Goal: Transaction & Acquisition: Purchase product/service

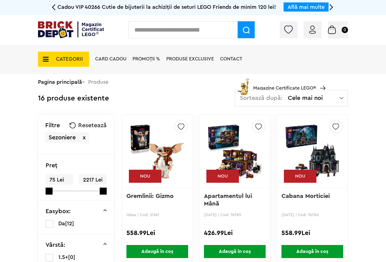
click at [148, 14] on div "Cadou VIP 40266 Cutie de bijuterii la achiziții de seturi LEGO Friends de minim…" at bounding box center [192, 7] width 273 height 15
click at [148, 26] on input "text" at bounding box center [182, 29] width 109 height 17
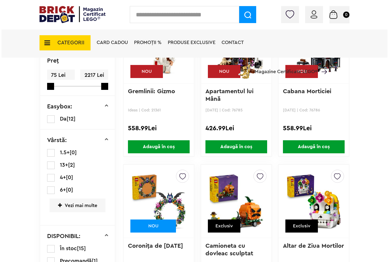
scroll to position [30, 0]
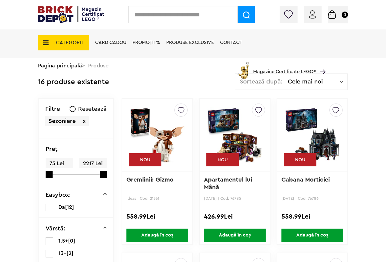
click at [143, 15] on input "text" at bounding box center [182, 14] width 109 height 17
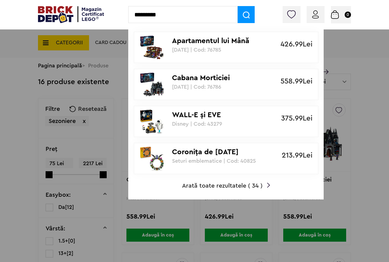
type input "*********"
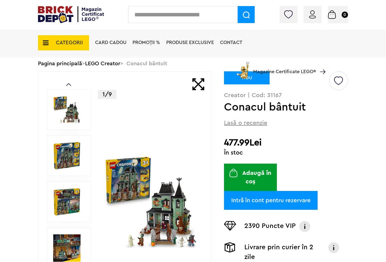
scroll to position [91, 0]
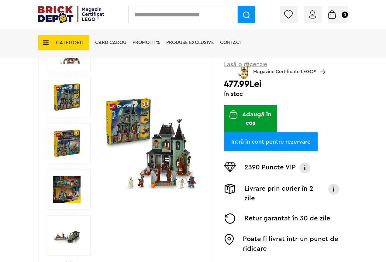
click at [172, 154] on img at bounding box center [150, 143] width 93 height 93
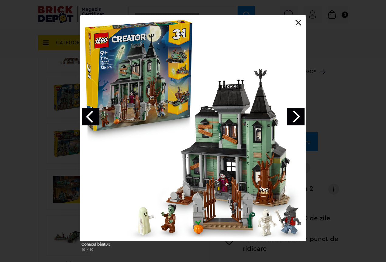
click at [293, 115] on link "Next image" at bounding box center [296, 117] width 18 height 18
click at [290, 111] on link "Next image" at bounding box center [296, 117] width 18 height 18
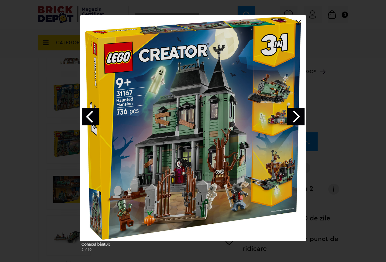
click at [299, 113] on link "Next image" at bounding box center [296, 117] width 18 height 18
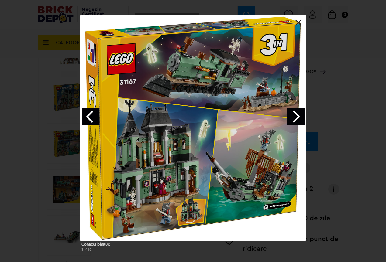
click at [299, 113] on link "Next image" at bounding box center [296, 117] width 18 height 18
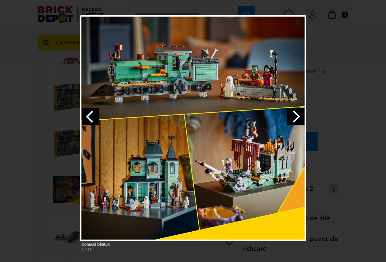
click at [299, 113] on link "Next image" at bounding box center [296, 117] width 18 height 18
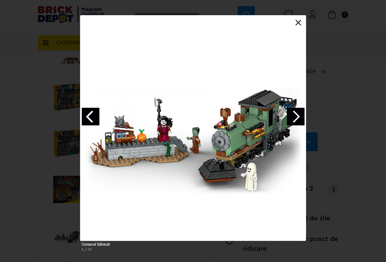
click at [299, 113] on link "Next image" at bounding box center [296, 117] width 18 height 18
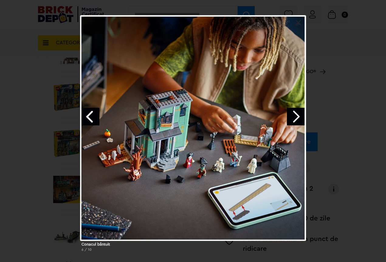
click at [299, 113] on link "Next image" at bounding box center [296, 117] width 18 height 18
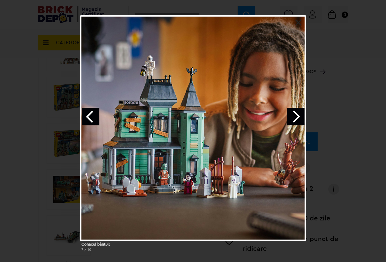
click at [331, 51] on div "Conacul bântuit 7 / 10" at bounding box center [193, 135] width 386 height 241
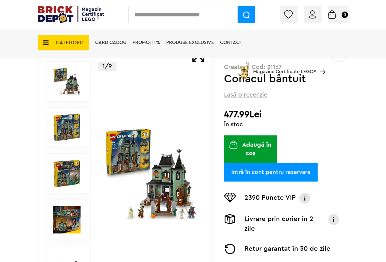
scroll to position [30, 0]
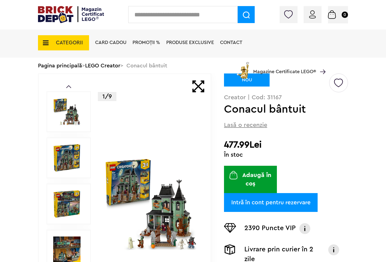
click at [313, 15] on div "Coș Conacul bântuit 477.99Lei Camioneta cu dovleac sculptat 80.99Lei Hambar de …" at bounding box center [313, 16] width 69 height 6
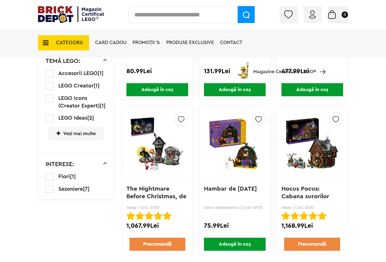
scroll to position [364, 0]
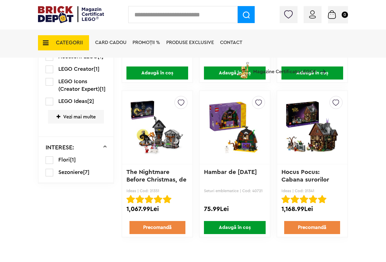
click at [161, 122] on img at bounding box center [157, 127] width 55 height 85
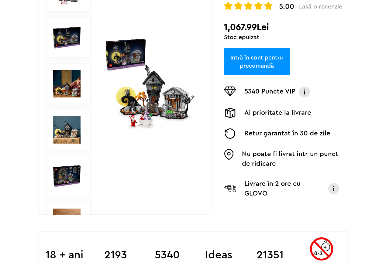
scroll to position [137, 0]
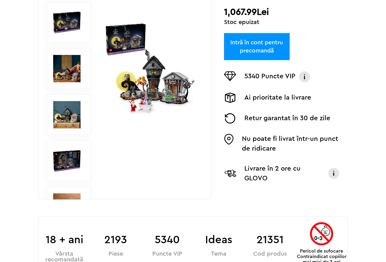
click at [151, 102] on img at bounding box center [150, 68] width 93 height 93
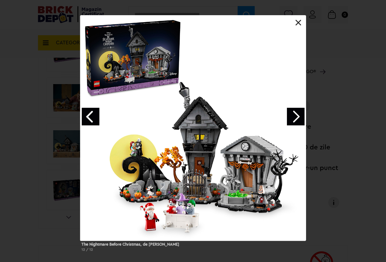
click at [299, 21] on link at bounding box center [298, 23] width 6 height 6
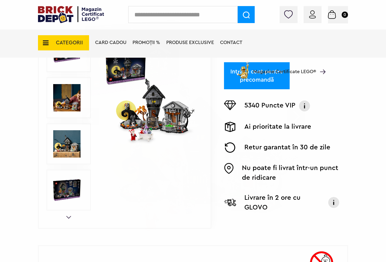
drag, startPoint x: 356, startPoint y: 101, endPoint x: 347, endPoint y: 96, distance: 10.8
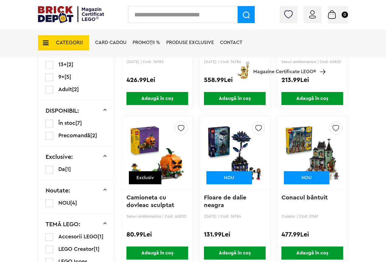
scroll to position [182, 0]
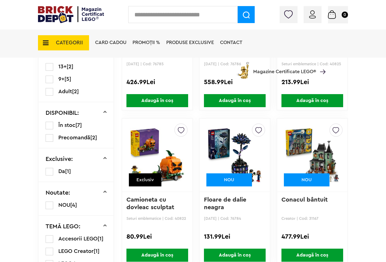
click at [316, 149] on img at bounding box center [312, 155] width 55 height 85
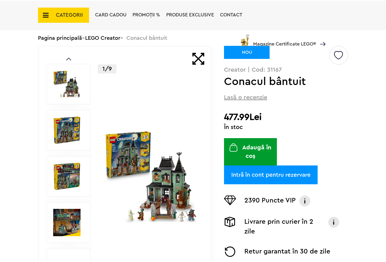
scroll to position [121, 0]
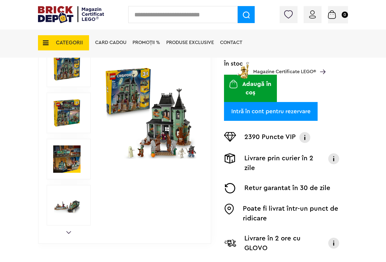
click at [162, 120] on img at bounding box center [150, 113] width 93 height 93
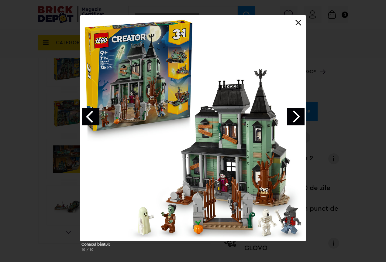
click at [299, 23] on link at bounding box center [298, 23] width 6 height 6
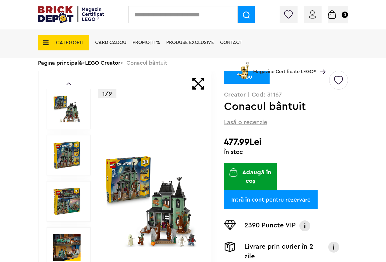
scroll to position [30, 0]
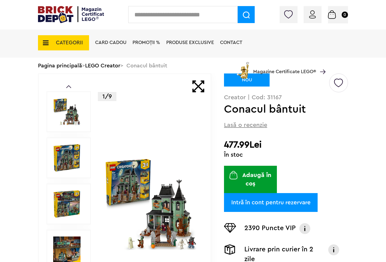
click at [310, 14] on img at bounding box center [312, 14] width 7 height 8
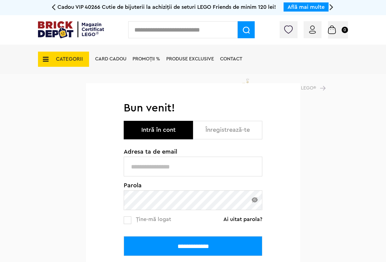
click at [163, 168] on input "text" at bounding box center [193, 167] width 139 height 20
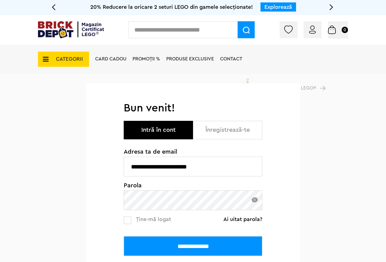
type input "**********"
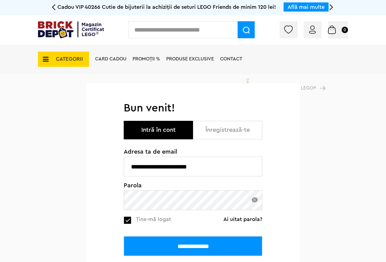
click at [74, 199] on div "**********" at bounding box center [193, 206] width 386 height 264
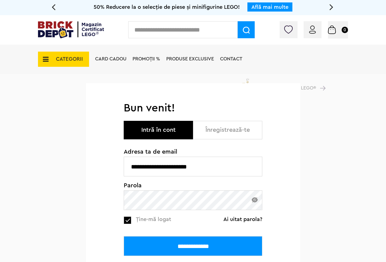
click at [124, 236] on input "**********" at bounding box center [193, 246] width 139 height 20
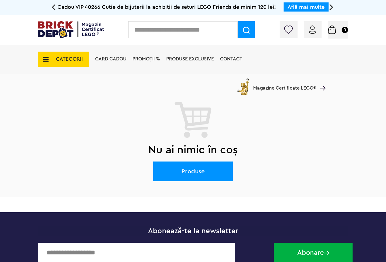
click at [152, 34] on input "text" at bounding box center [182, 29] width 109 height 17
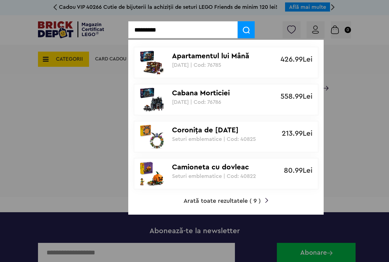
type input "*********"
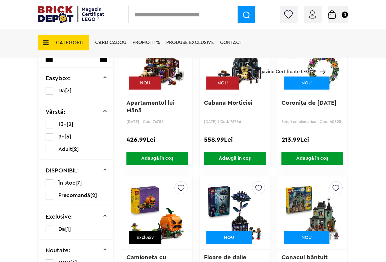
scroll to position [182, 0]
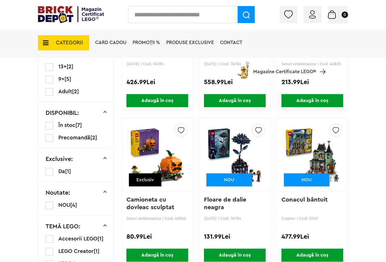
click at [316, 151] on img at bounding box center [312, 155] width 55 height 85
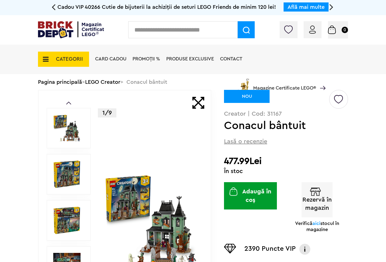
click at [247, 190] on button "Adaugă în coș" at bounding box center [250, 195] width 53 height 27
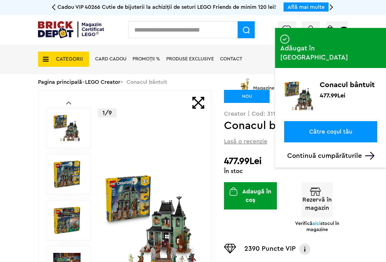
click at [320, 121] on link "Către coșul tău" at bounding box center [330, 131] width 93 height 21
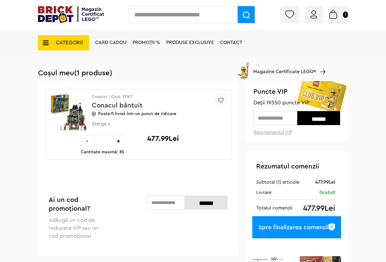
scroll to position [30, 0]
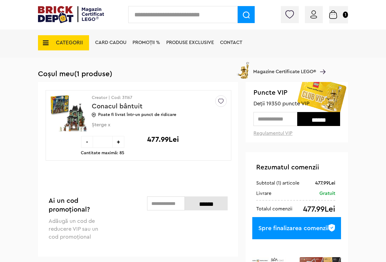
click at [268, 122] on input "text" at bounding box center [275, 119] width 44 height 14
type input "*****"
click at [319, 119] on input "******" at bounding box center [318, 119] width 43 height 14
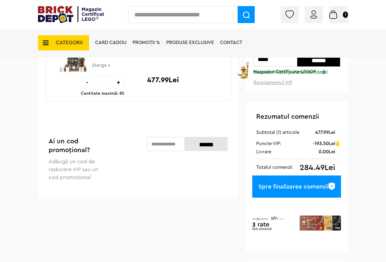
scroll to position [91, 0]
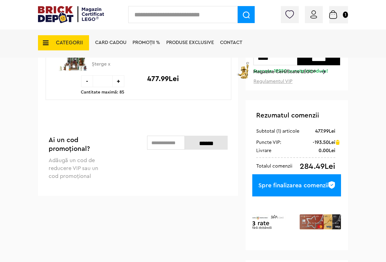
click at [295, 185] on div "Spre finalizarea comenzii" at bounding box center [296, 185] width 89 height 22
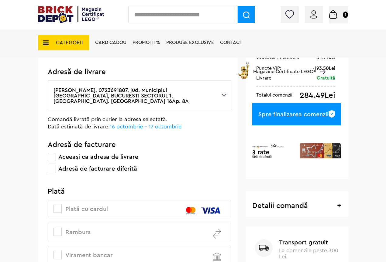
scroll to position [30, 0]
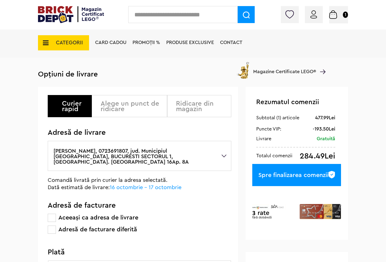
click at [114, 108] on div "Alege un punct de ridicare" at bounding box center [132, 106] width 62 height 11
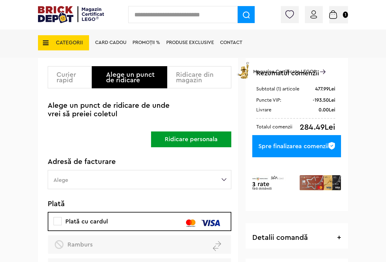
scroll to position [91, 0]
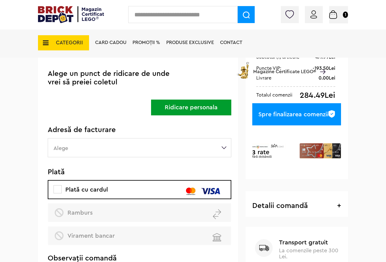
click at [189, 106] on button "Ridicare personala" at bounding box center [191, 108] width 80 height 16
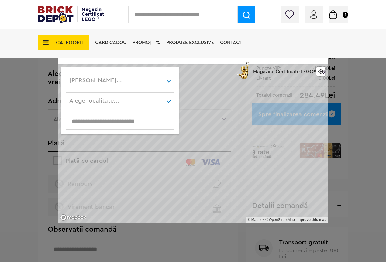
click at [120, 80] on div "Alege judet... Alba Arad Argeş Bacău Bihor Bistriţa-Năsăud Botoşani Braşov Brăi…" at bounding box center [120, 80] width 108 height 17
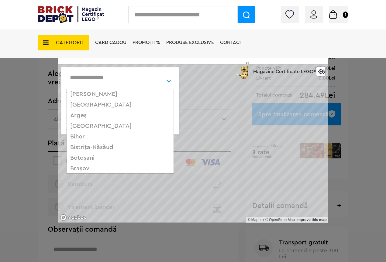
click at [146, 82] on div "Alege judet... Alba Arad Argeş Bacău Bihor Bistriţa-Năsăud Botoşani Braşov Brăi…" at bounding box center [120, 80] width 108 height 17
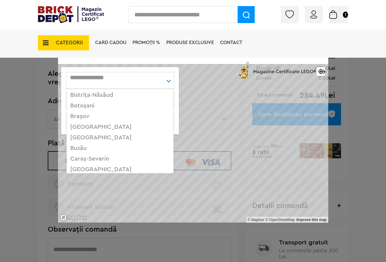
scroll to position [61, 0]
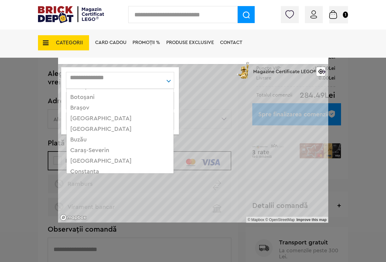
click at [92, 130] on div "București" at bounding box center [120, 129] width 107 height 11
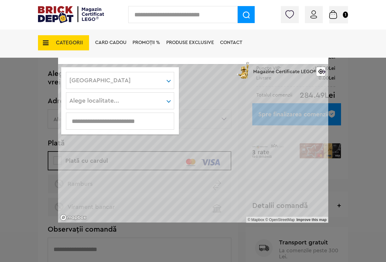
click at [146, 104] on div "Alege localitate... Sector 1 Sector 2 Sector 3 Sector 4 Sector 5 Sector 6" at bounding box center [120, 100] width 108 height 17
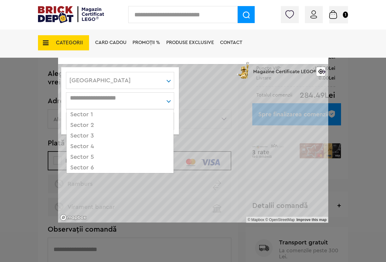
click at [87, 126] on div "Sector 2" at bounding box center [120, 125] width 107 height 11
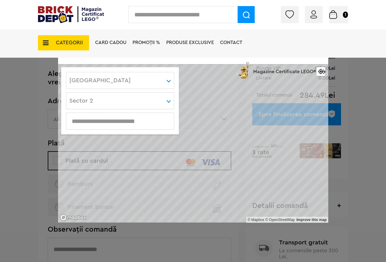
click at [153, 120] on input "text" at bounding box center [120, 121] width 108 height 7
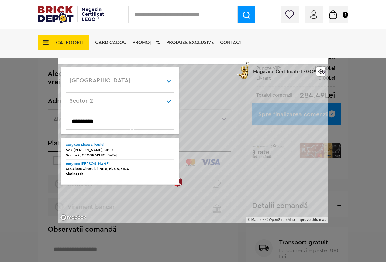
type input "*********"
click at [100, 150] on div "Sos. Stefan cel Mare, Nr. 17" at bounding box center [120, 150] width 108 height 5
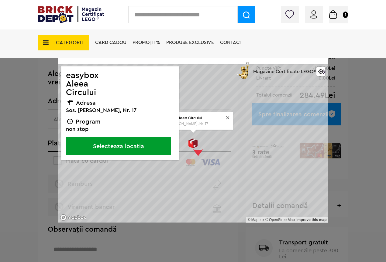
click at [119, 147] on button "Selecteaza locatia" at bounding box center [118, 146] width 105 height 18
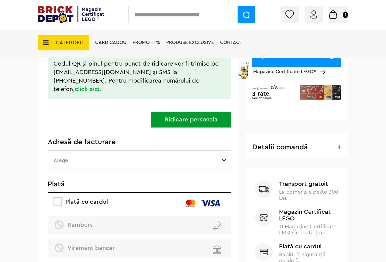
scroll to position [152, 0]
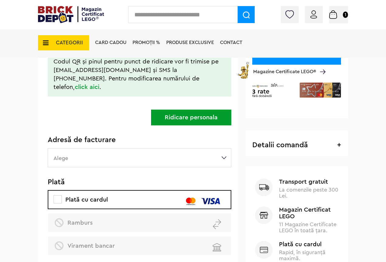
click at [224, 148] on label "Alege" at bounding box center [139, 157] width 183 height 19
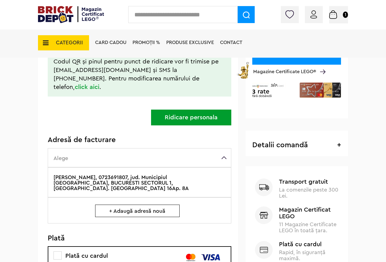
click at [92, 169] on label "Baleanu Petru-Andrei, 0723691807, jud. Municipiul Bucuresti, BUCURESTI SECTORUL…" at bounding box center [139, 182] width 183 height 30
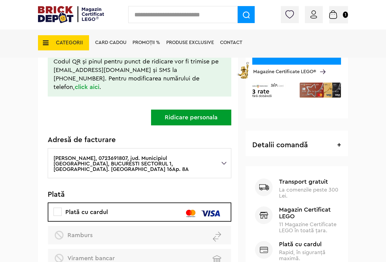
click at [32, 149] on div "Cadou VIP 40266 Cutie de bijuterii la achiziții de seturi LEGO Friends de minim…" at bounding box center [193, 97] width 386 height 498
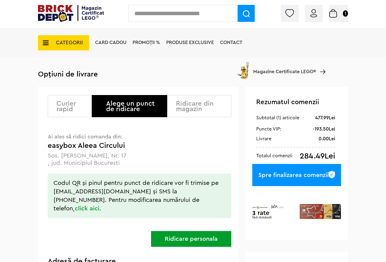
scroll to position [0, 0]
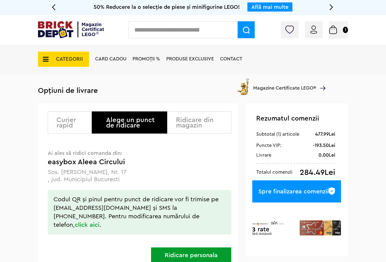
click at [163, 34] on input "text" at bounding box center [182, 29] width 109 height 17
type input "*********"
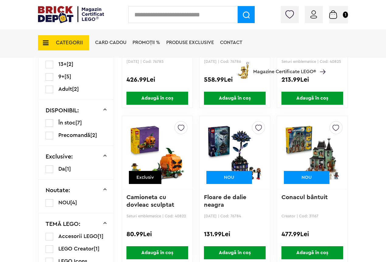
scroll to position [213, 0]
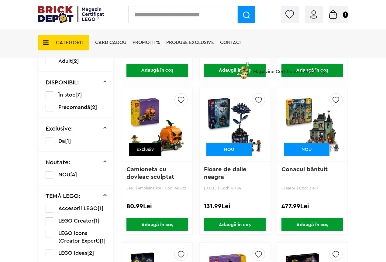
click at [157, 225] on span "Adaugă în coș" at bounding box center [157, 224] width 62 height 13
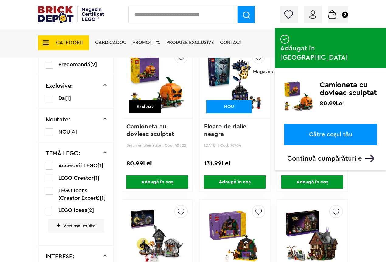
scroll to position [364, 0]
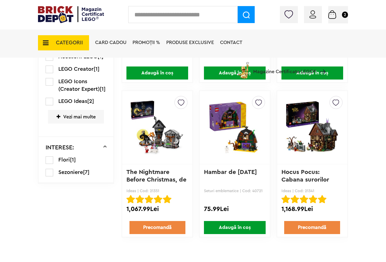
click at [235, 226] on span "Adaugă în coș" at bounding box center [235, 227] width 62 height 13
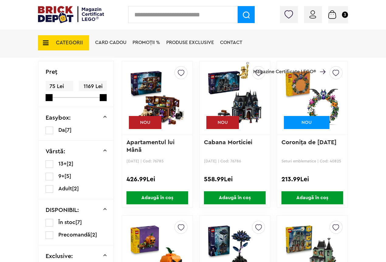
scroll to position [91, 0]
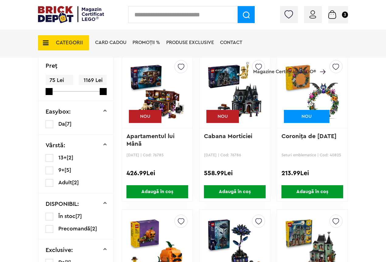
click at [310, 75] on li "Magazine Certificate LEGO®" at bounding box center [280, 68] width 90 height 21
click at [319, 85] on img at bounding box center [312, 91] width 55 height 85
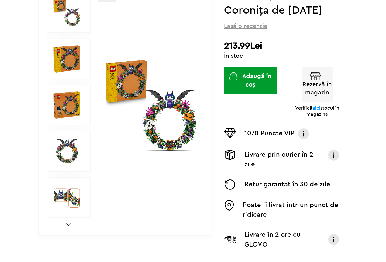
scroll to position [121, 0]
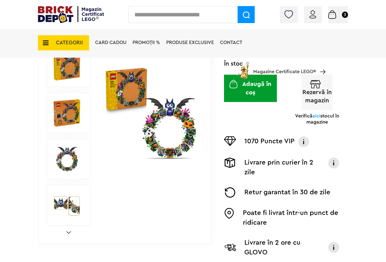
click at [168, 112] on img at bounding box center [150, 113] width 93 height 93
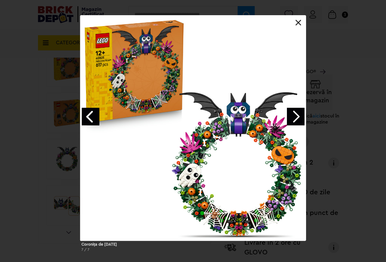
click at [299, 21] on link at bounding box center [298, 23] width 6 height 6
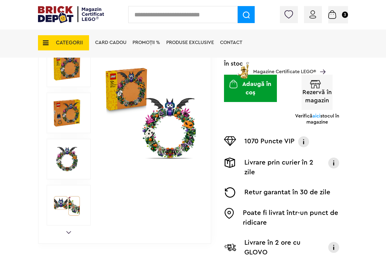
click at [258, 95] on button "Adaugă în coș" at bounding box center [250, 88] width 53 height 27
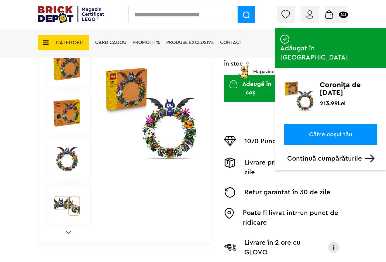
click at [325, 124] on link "Către coșul tău" at bounding box center [330, 134] width 93 height 21
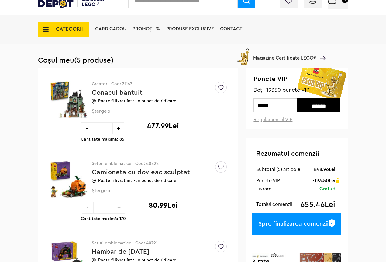
scroll to position [61, 0]
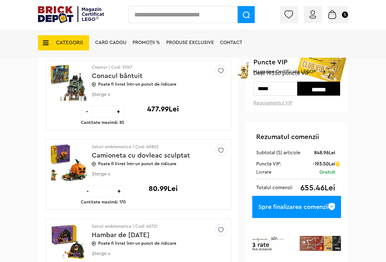
click at [286, 208] on div "Spre finalizarea comenzii" at bounding box center [296, 207] width 89 height 22
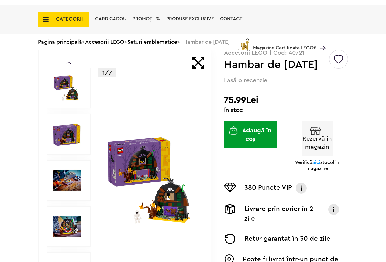
scroll to position [121, 0]
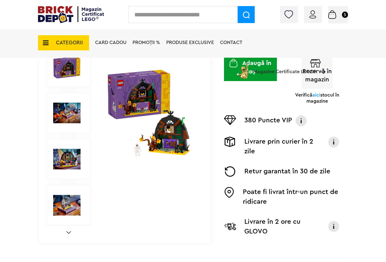
click at [139, 96] on img at bounding box center [150, 113] width 93 height 93
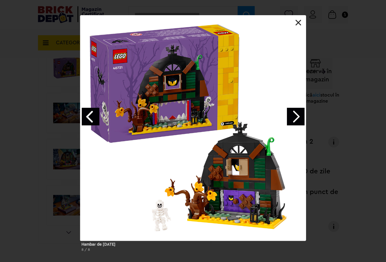
click at [357, 66] on div "Hambar de Halloween 8 / 8" at bounding box center [193, 135] width 386 height 241
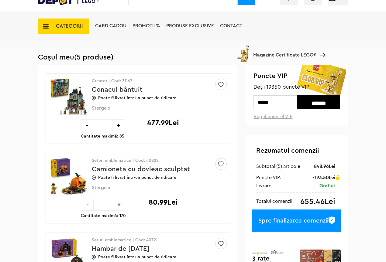
scroll to position [121, 0]
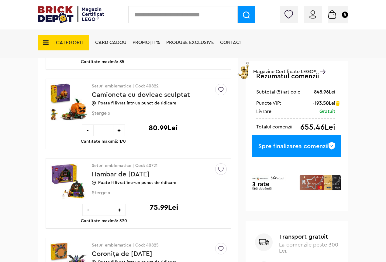
click at [293, 147] on div "Spre finalizarea comenzii" at bounding box center [296, 146] width 89 height 22
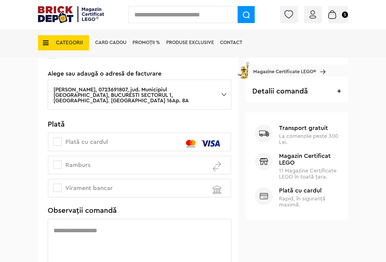
scroll to position [213, 0]
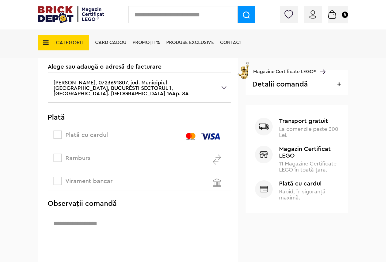
click at [56, 154] on span at bounding box center [57, 158] width 8 height 8
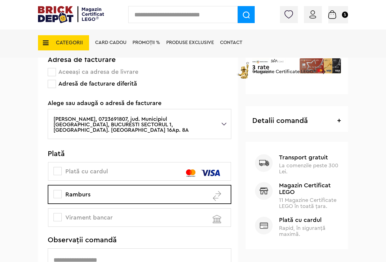
scroll to position [243, 0]
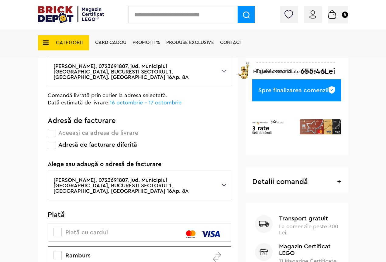
scroll to position [152, 0]
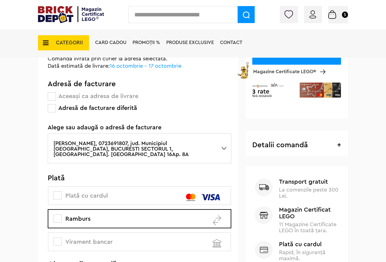
click at [60, 191] on span at bounding box center [57, 195] width 8 height 8
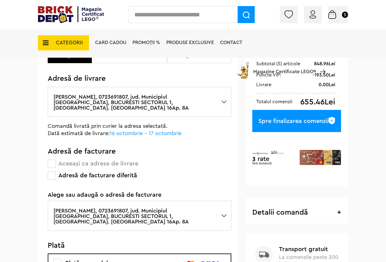
scroll to position [91, 0]
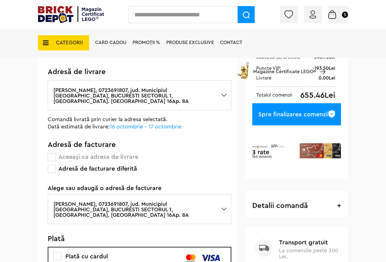
click at [307, 116] on div "Spre finalizarea comenzii" at bounding box center [296, 114] width 89 height 22
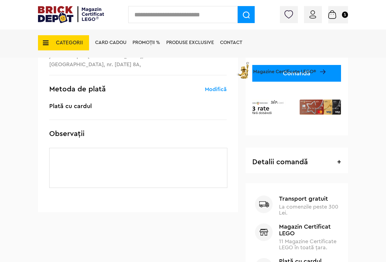
scroll to position [91, 0]
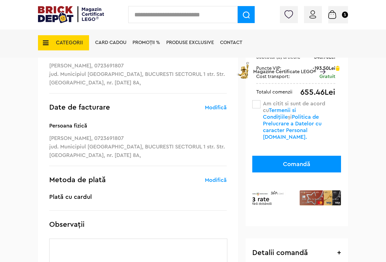
click at [256, 101] on span at bounding box center [256, 104] width 8 height 8
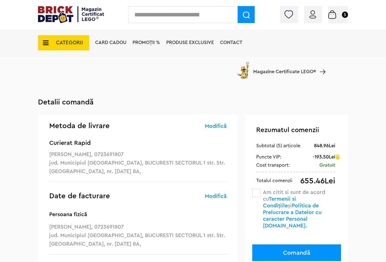
scroll to position [0, 0]
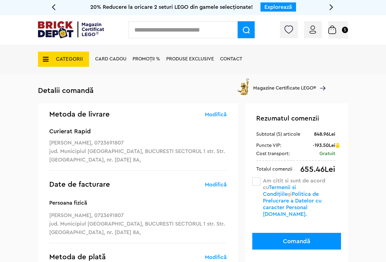
click at [335, 30] on img at bounding box center [332, 30] width 8 height 9
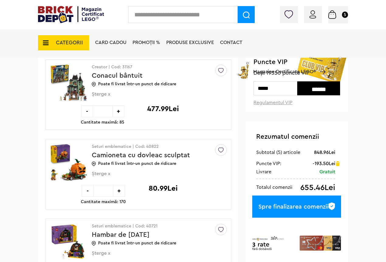
scroll to position [61, 0]
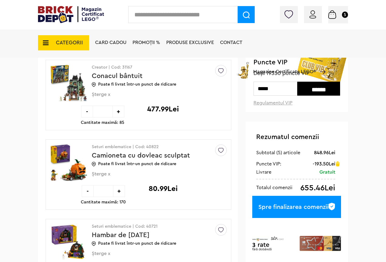
click at [289, 207] on div "Spre finalizarea comenzii" at bounding box center [296, 207] width 89 height 22
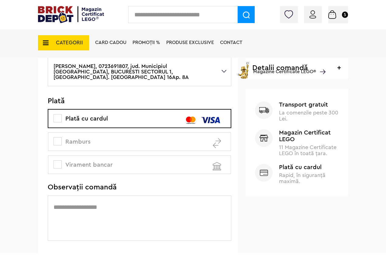
scroll to position [243, 0]
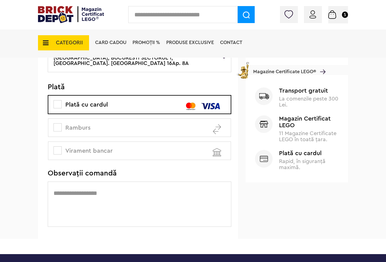
click at [82, 187] on textarea at bounding box center [139, 204] width 183 height 45
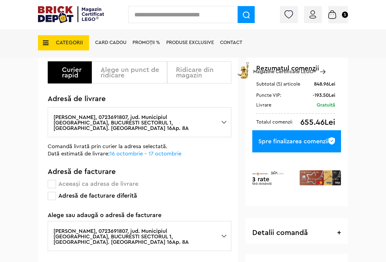
scroll to position [61, 0]
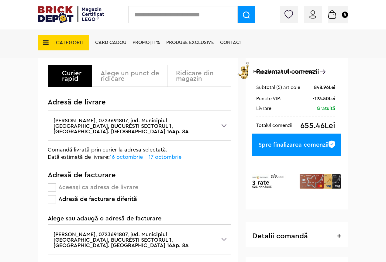
type textarea "**********"
click at [301, 146] on div "Spre finalizarea comenzii" at bounding box center [296, 145] width 89 height 22
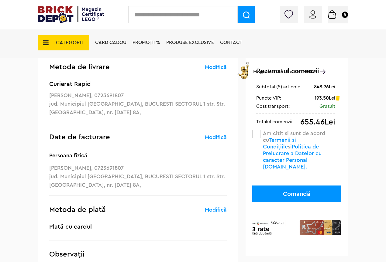
scroll to position [61, 0]
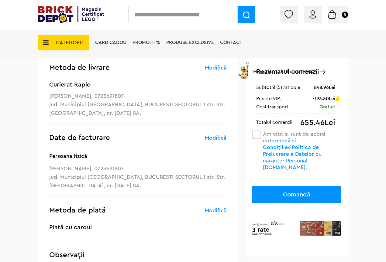
click at [257, 133] on span at bounding box center [256, 135] width 8 height 8
click at [303, 187] on button "Comandă" at bounding box center [296, 194] width 89 height 17
